Goal: Task Accomplishment & Management: Manage account settings

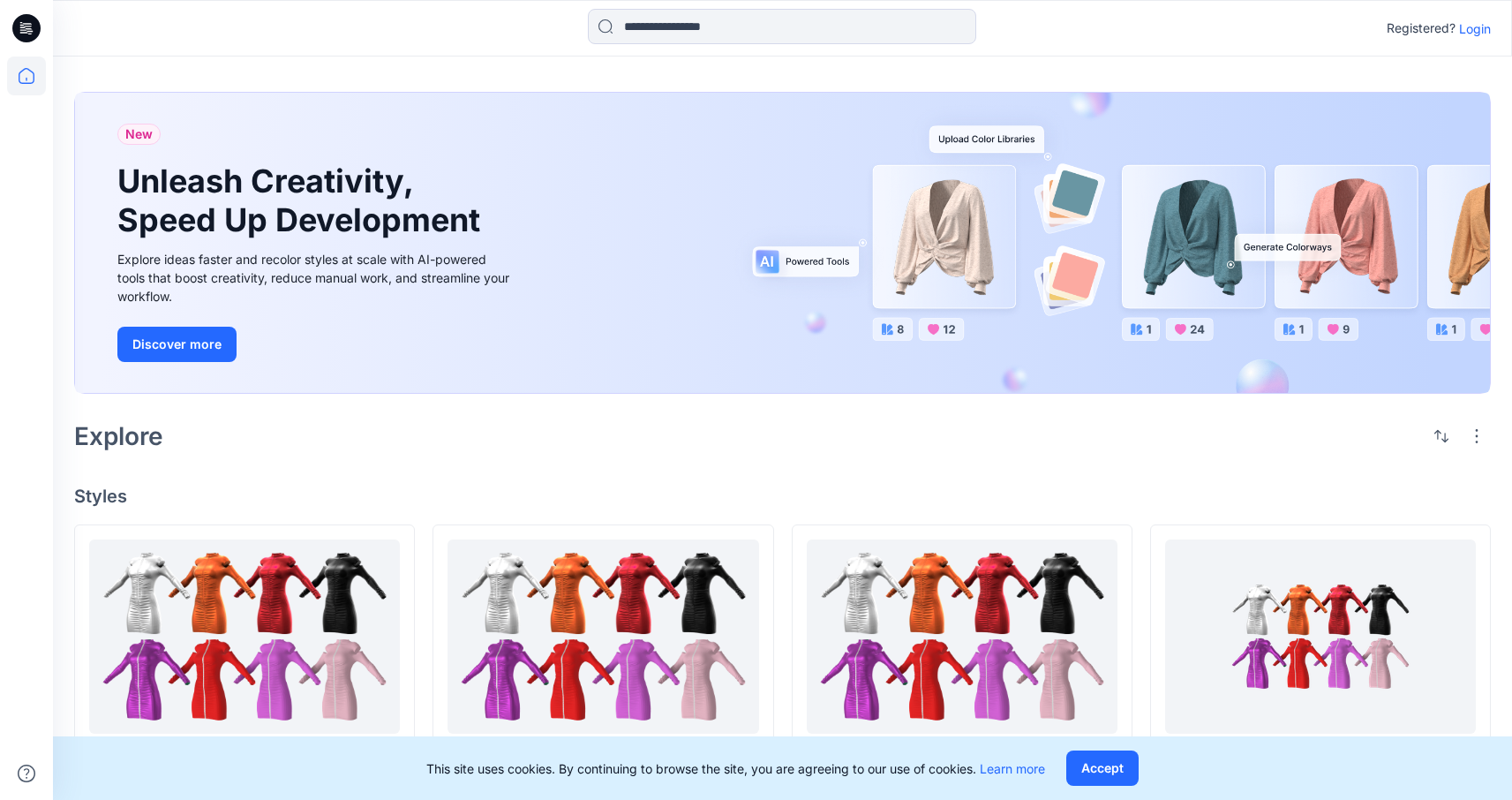
click at [1486, 28] on p "Login" at bounding box center [1475, 29] width 32 height 19
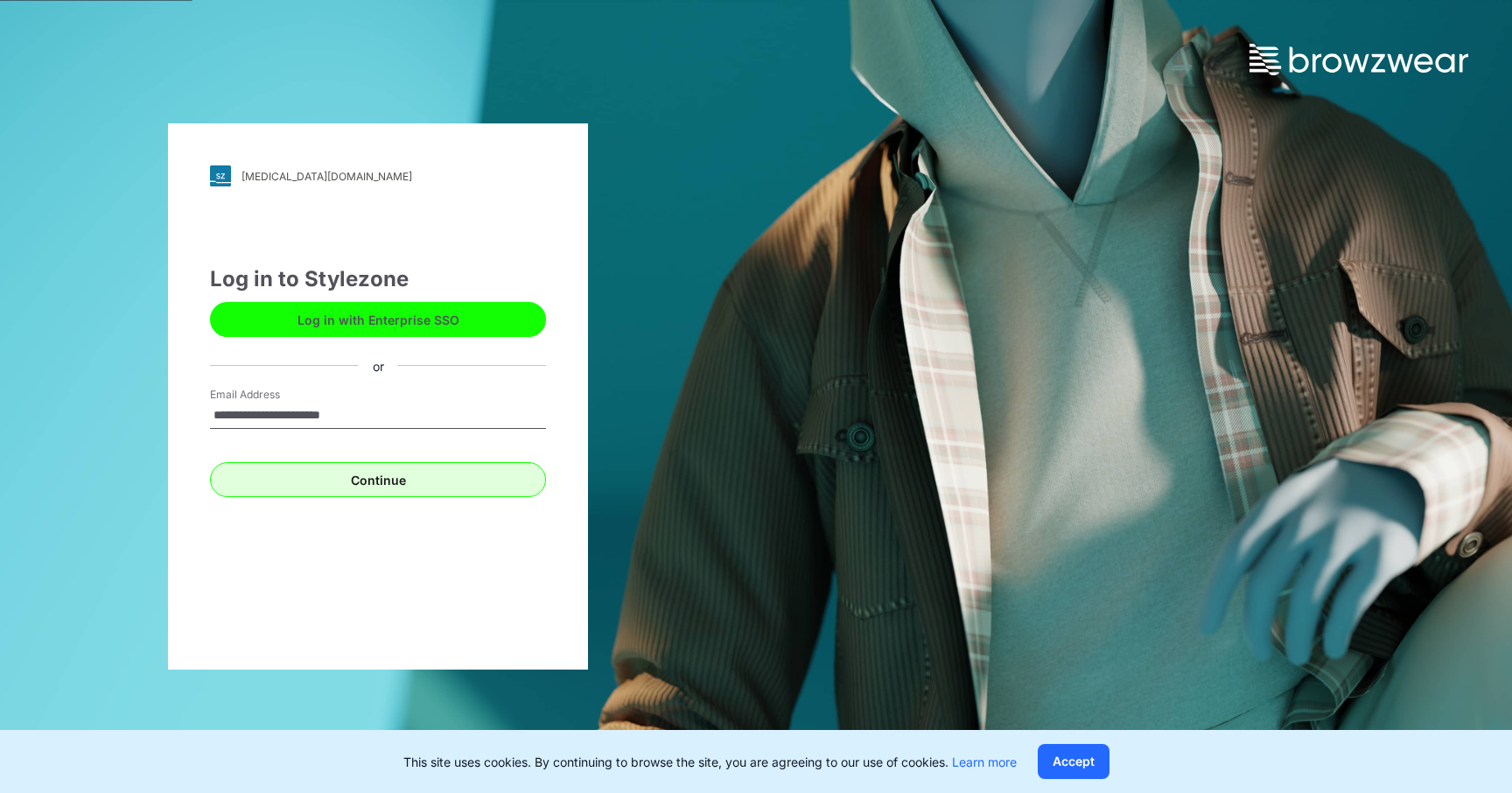
type input "**********"
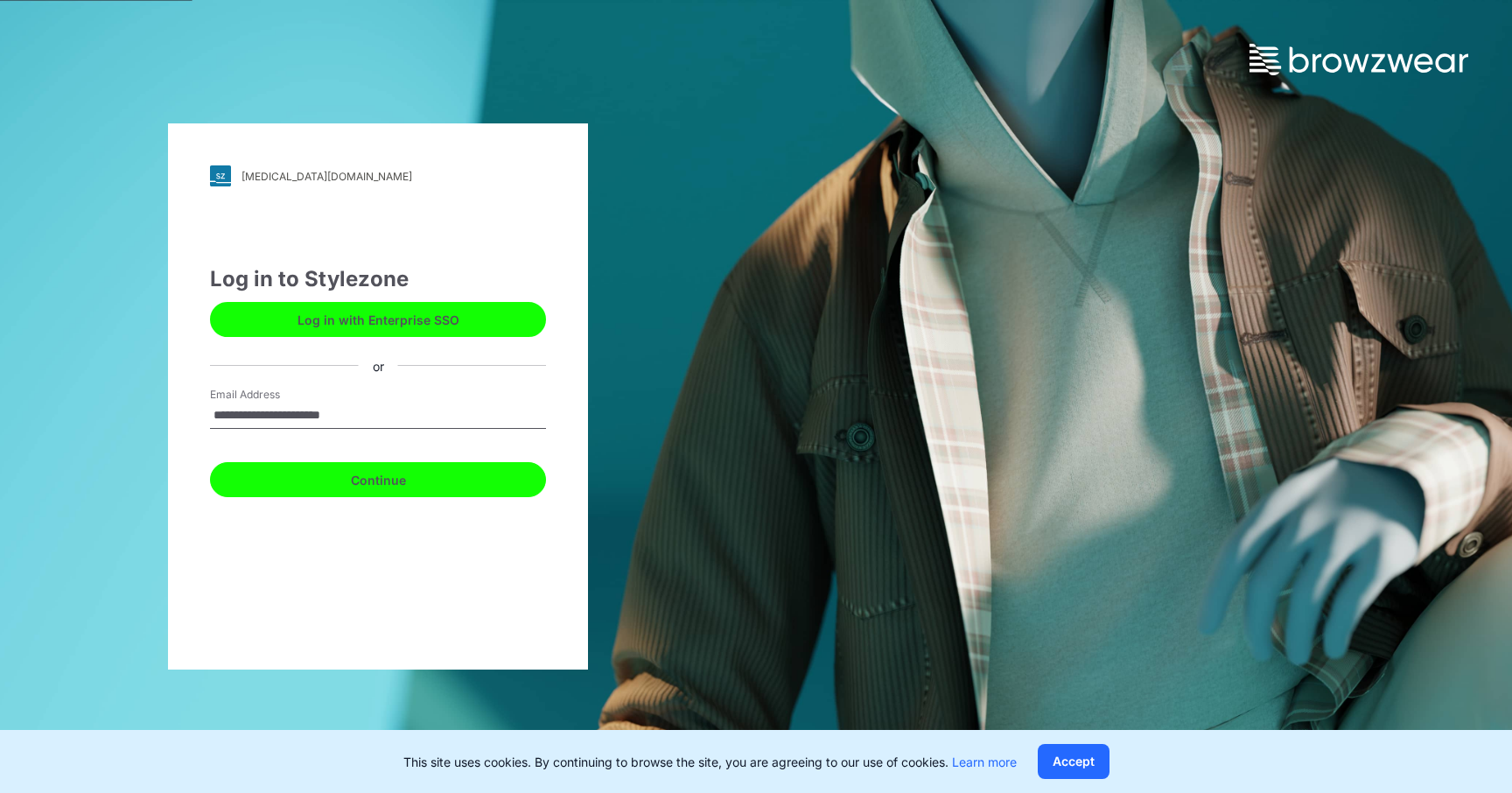
click at [415, 467] on button "Continue" at bounding box center [378, 480] width 336 height 35
